Goal: Navigation & Orientation: Find specific page/section

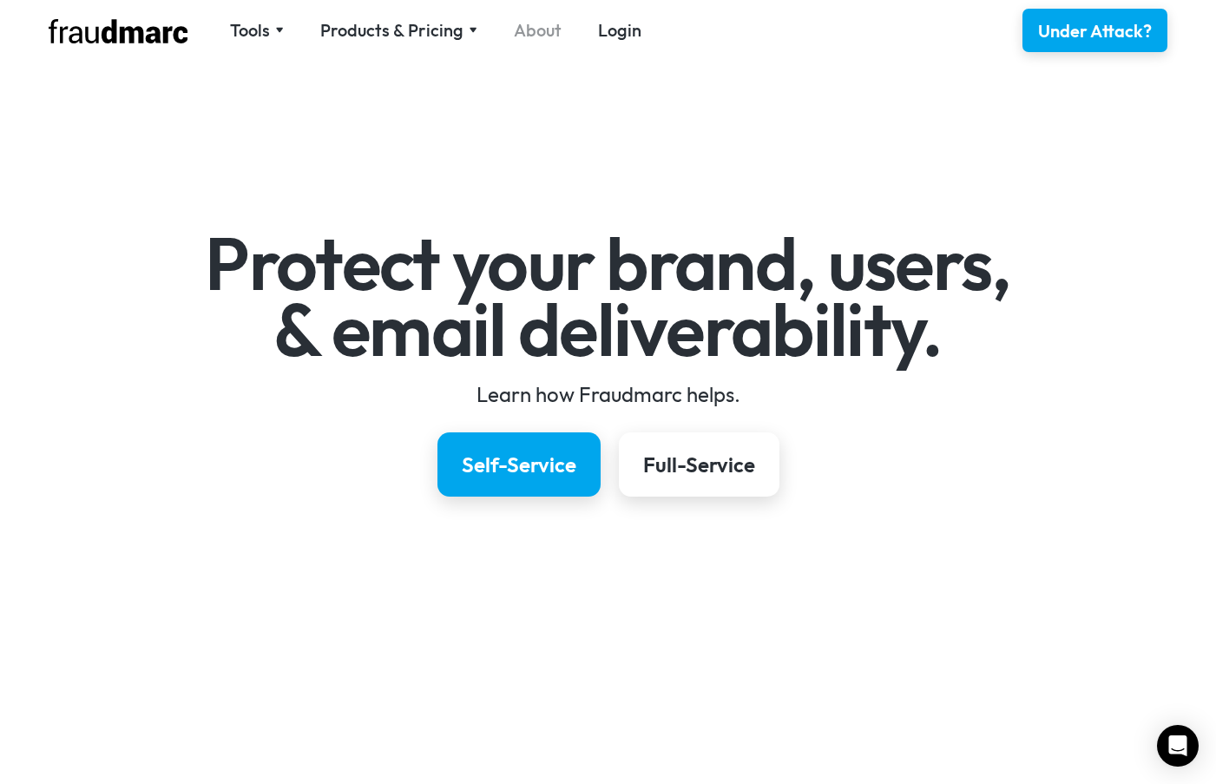
click at [538, 29] on link "About" at bounding box center [538, 30] width 48 height 24
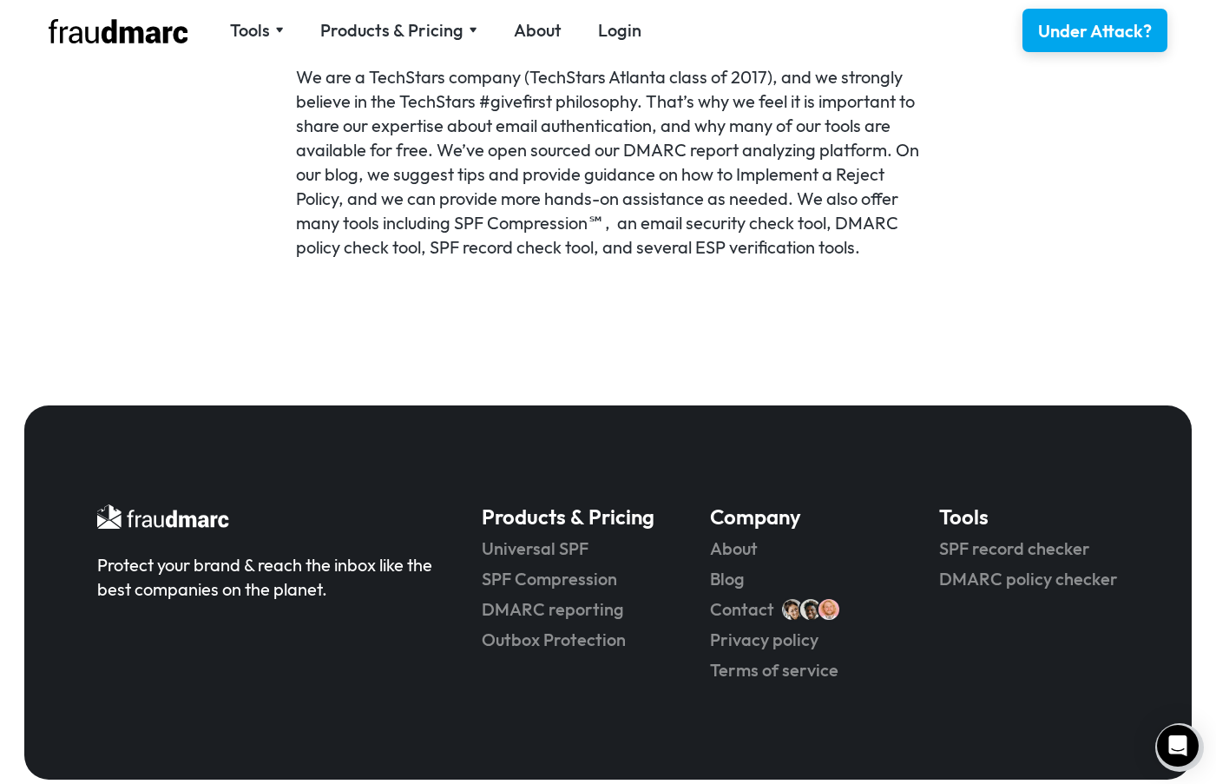
scroll to position [1268, 0]
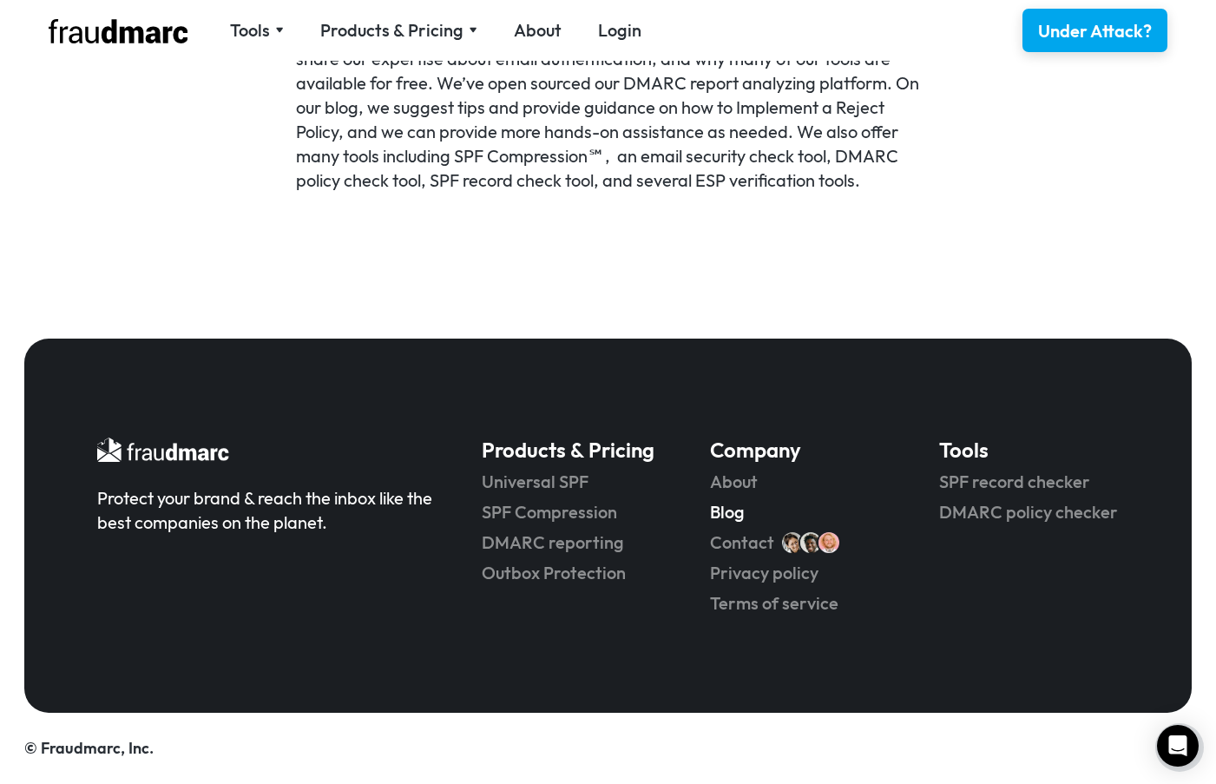
click at [739, 508] on link "Blog" at bounding box center [800, 512] width 180 height 24
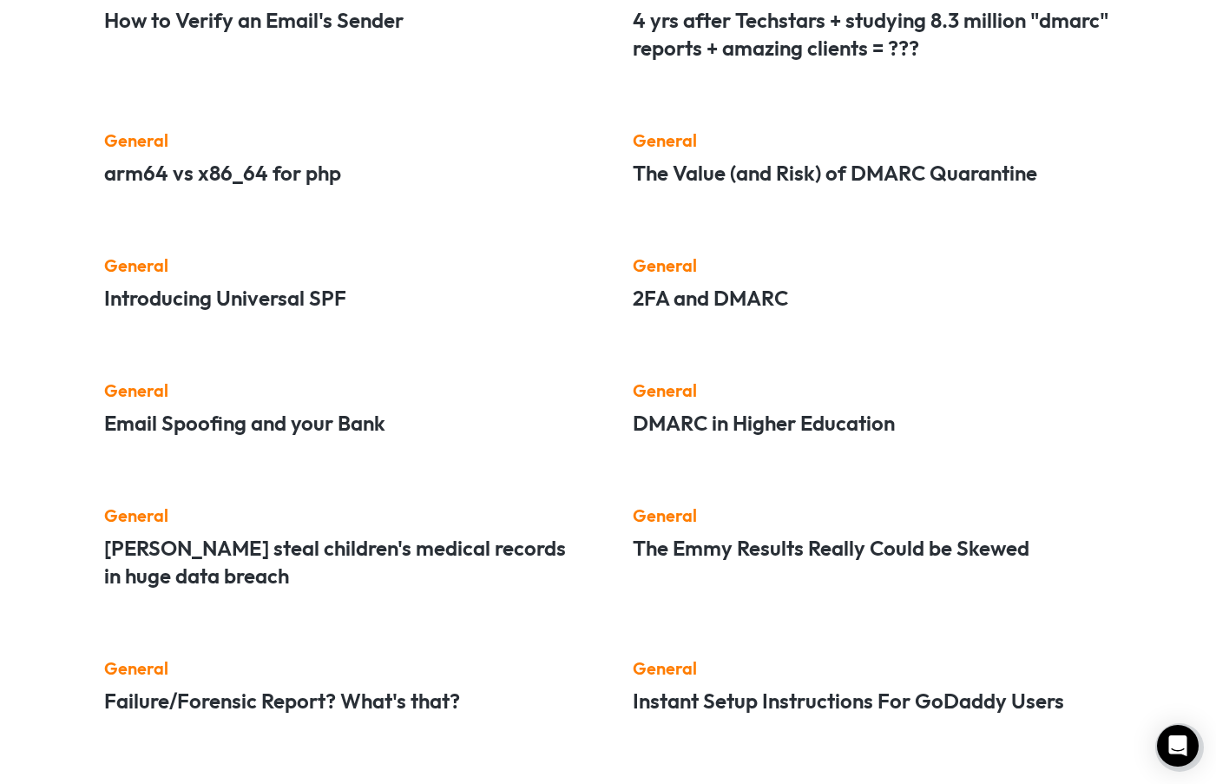
scroll to position [1531, 0]
